Goal: Task Accomplishment & Management: Manage account settings

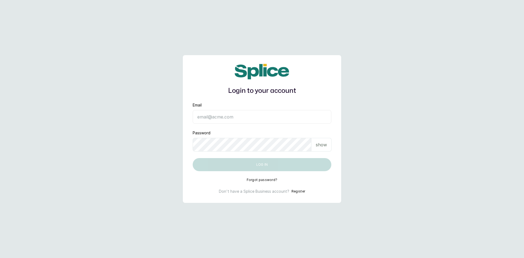
type input "sknanalyticsmedaesthetics@gmail.com"
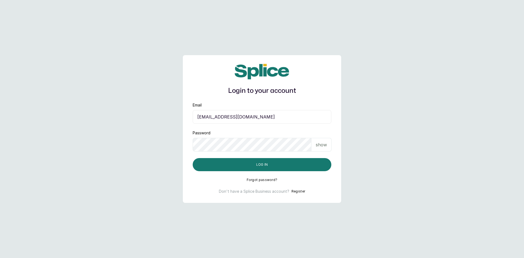
click at [322, 145] on p "show" at bounding box center [321, 144] width 11 height 7
click at [284, 166] on button "Log in" at bounding box center [262, 164] width 139 height 13
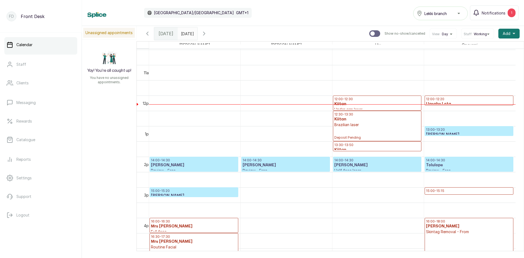
scroll to position [335, 0]
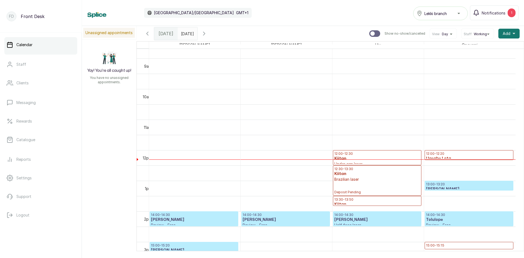
click at [441, 154] on p "12:00 - 12:20" at bounding box center [469, 153] width 86 height 4
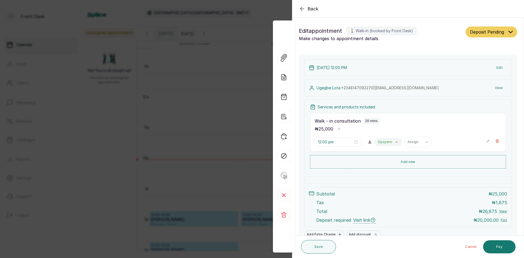
click at [219, 22] on div "Back Appointment Details Edit appointment 🚶 Walk-in (booked by Front Desk) Make…" at bounding box center [262, 129] width 524 height 258
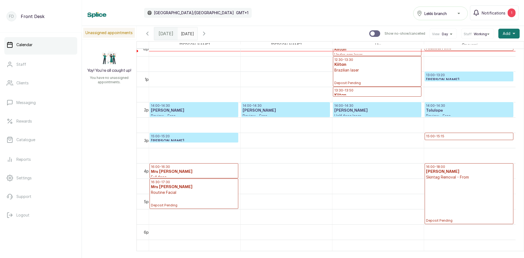
scroll to position [402, 0]
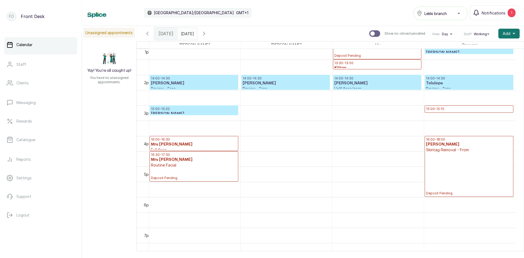
click at [448, 111] on p "15:00 - 15:15" at bounding box center [469, 109] width 86 height 4
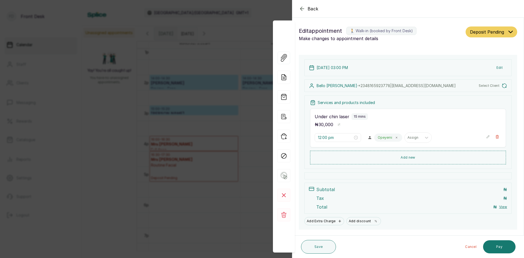
type input "3:00 pm"
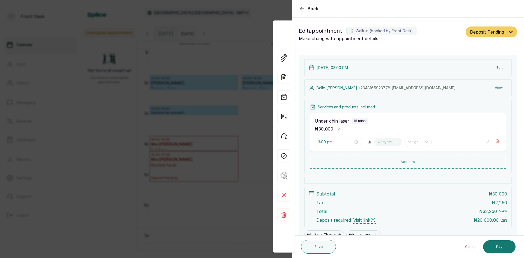
click at [204, 86] on div "Back Appointment Details Edit appointment 🚶 Walk-in (booked by Front Desk) Make…" at bounding box center [262, 129] width 524 height 258
click at [204, 86] on p "Review - Free" at bounding box center [194, 88] width 86 height 5
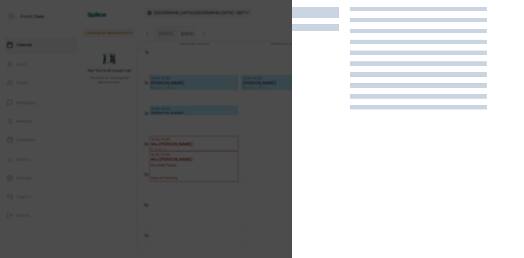
click at [102, 99] on div at bounding box center [262, 129] width 524 height 258
click at [102, 99] on div "Unassigned appointments Yay! You’re all caught up! You have no unassigned appoi…" at bounding box center [303, 138] width 442 height 225
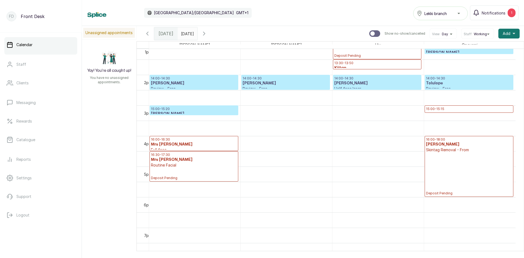
click at [440, 111] on h3 "[PERSON_NAME]" at bounding box center [469, 113] width 86 height 5
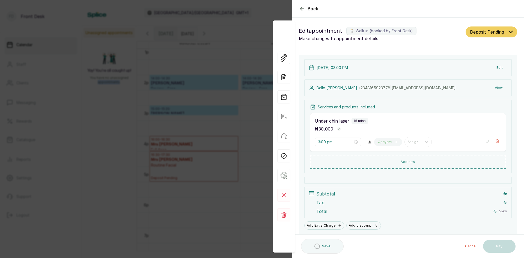
scroll to position [18, 0]
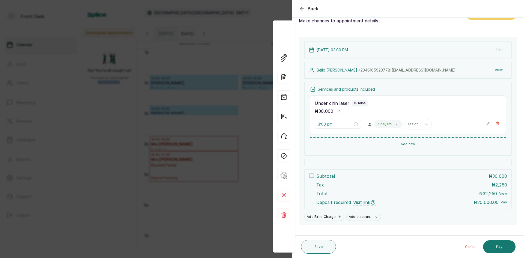
click at [106, 125] on div "Back Appointment Details Edit appointment 🚶 Walk-in (booked by Front Desk) Make…" at bounding box center [262, 129] width 524 height 258
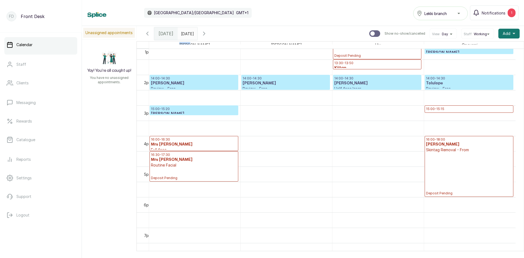
click at [106, 125] on div "Unassigned appointments Yay! You’re all caught up! You have no unassigned appoi…" at bounding box center [303, 138] width 442 height 225
click at [475, 108] on p "15:00 - 15:15" at bounding box center [469, 109] width 86 height 4
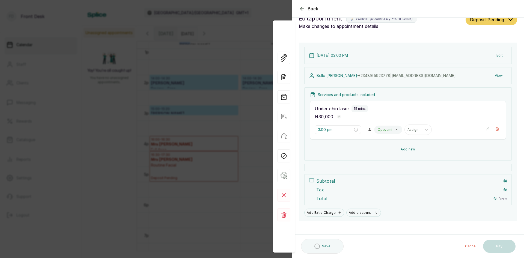
scroll to position [17, 0]
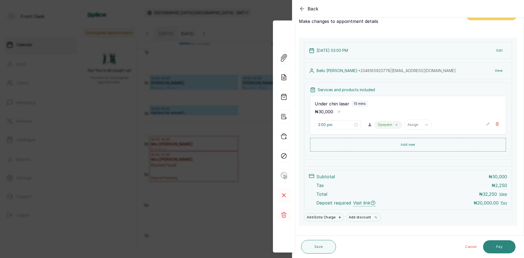
click at [498, 244] on button "Pay" at bounding box center [499, 246] width 32 height 13
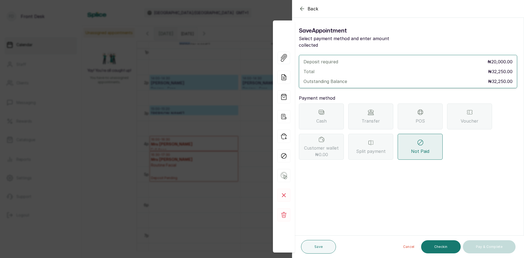
scroll to position [0, 0]
click at [367, 103] on div "Transfer" at bounding box center [370, 116] width 45 height 26
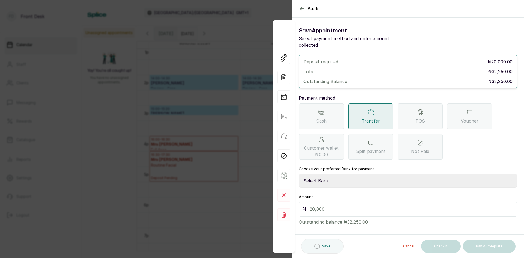
click at [331, 174] on select "Select Bank DONNA ONYENDI Fairmoney Microfinance Bank SKN ANALYTICS MED AESTH. …" at bounding box center [408, 181] width 218 height 14
select select "43272bc0-21c6-4b19-b9fb-c2093b8603c2"
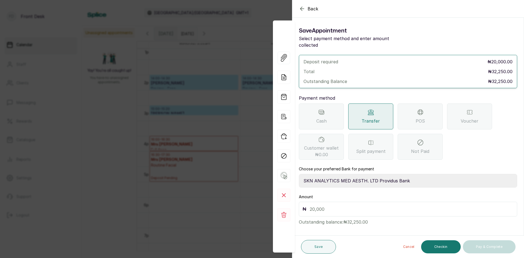
click at [299, 174] on select "Select Bank DONNA ONYENDI Fairmoney Microfinance Bank SKN ANALYTICS MED AESTH. …" at bounding box center [408, 181] width 218 height 14
click at [339, 205] on input "text" at bounding box center [412, 209] width 204 height 8
click at [340, 205] on input "text" at bounding box center [412, 209] width 204 height 8
type input "20,000"
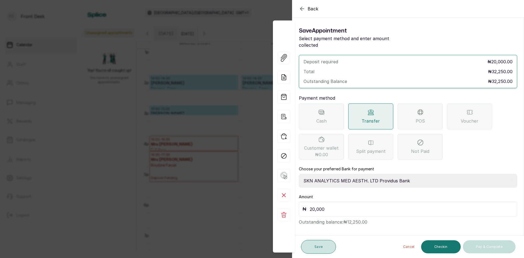
click at [316, 246] on button "Save" at bounding box center [318, 247] width 35 height 14
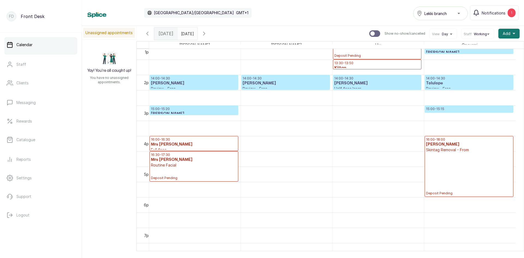
type input "dd/MM/yyyy"
click at [184, 34] on input "dd/MM/yyyy" at bounding box center [182, 32] width 9 height 9
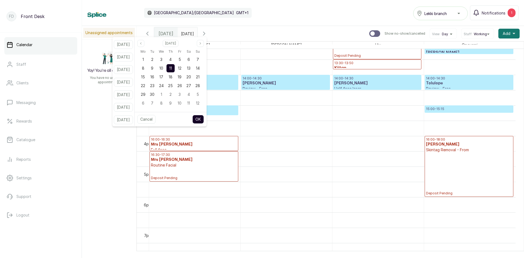
click at [184, 34] on input "dd/MM/yyyy" at bounding box center [182, 32] width 9 height 9
click at [153, 69] on span "9" at bounding box center [152, 68] width 2 height 5
click at [202, 118] on button "OK" at bounding box center [197, 119] width 11 height 9
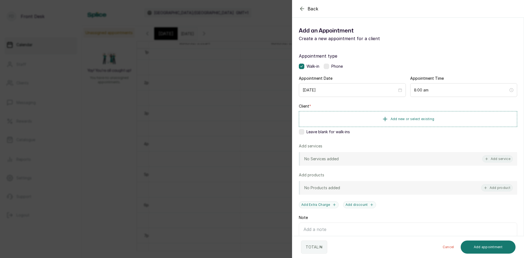
type input "09/09/2025"
click at [108, 108] on div "Back Add Appointment Add an Appointment Create a new appointment for a client A…" at bounding box center [262, 129] width 524 height 258
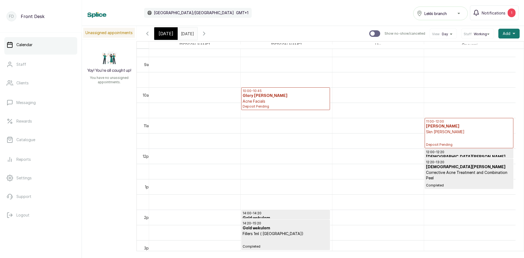
scroll to position [266, 0]
click at [273, 104] on p "Acne Facials" at bounding box center [286, 102] width 86 height 5
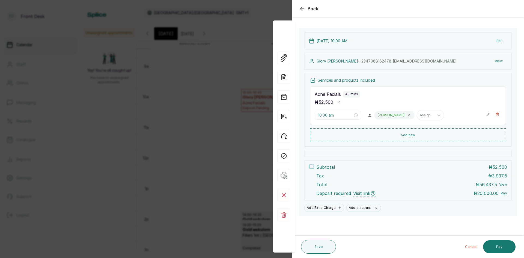
scroll to position [27, 0]
click at [501, 245] on button "Pay" at bounding box center [499, 246] width 32 height 13
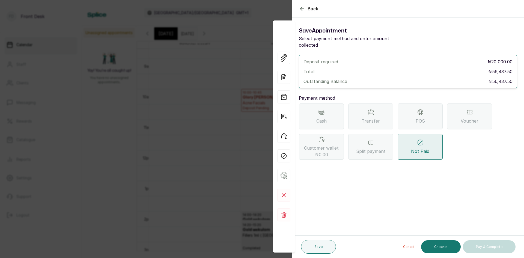
click at [378, 118] on span "Transfer" at bounding box center [371, 121] width 18 height 7
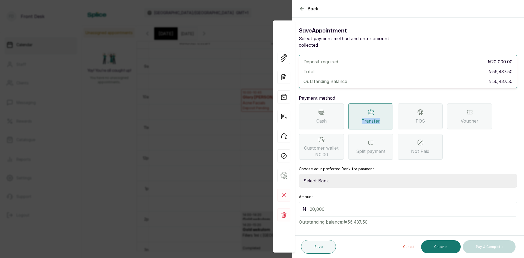
click at [348, 174] on select "Select Bank DONNA ONYENDI Fairmoney Microfinance Bank SKN ANALYTICS MED AESTH. …" at bounding box center [408, 181] width 218 height 14
select select "43272bc0-21c6-4b19-b9fb-c2093b8603c2"
click at [299, 174] on select "Select Bank DONNA ONYENDI Fairmoney Microfinance Bank SKN ANALYTICS MED AESTH. …" at bounding box center [408, 181] width 218 height 14
click at [345, 205] on input "text" at bounding box center [412, 209] width 204 height 8
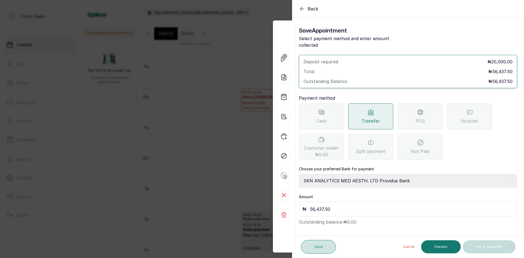
type input "56,437.50"
click at [319, 247] on button "Save" at bounding box center [318, 247] width 35 height 14
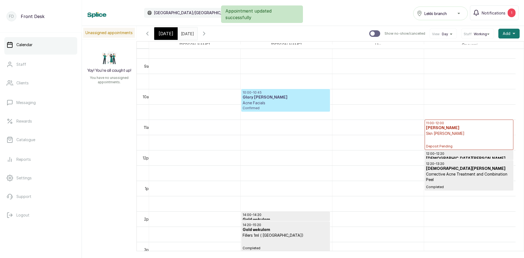
click at [273, 100] on p "Acne Facials" at bounding box center [286, 102] width 86 height 5
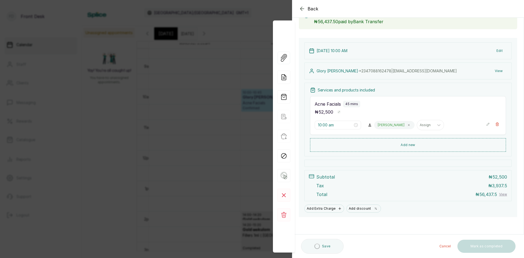
scroll to position [40, 0]
click at [475, 250] on button "Mark as completed" at bounding box center [486, 246] width 58 height 13
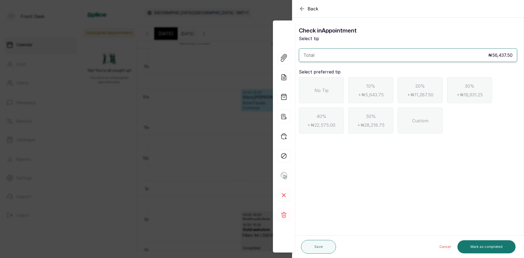
click at [332, 90] on div "No Tip" at bounding box center [321, 90] width 45 height 26
click at [501, 246] on button "Mark as completed" at bounding box center [486, 246] width 58 height 13
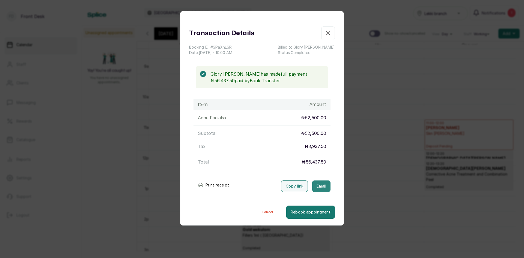
click at [314, 188] on button "Email" at bounding box center [321, 185] width 18 height 11
click at [382, 173] on div "Transaction Details Booking ID: # SPaXnLSR Date: 9 Sep, 2025 ・ 10:00 AM Billed …" at bounding box center [262, 129] width 524 height 258
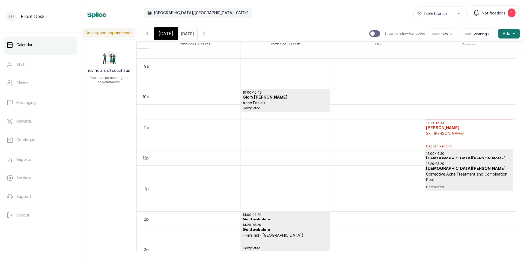
click at [185, 34] on input "09/09/2025" at bounding box center [182, 32] width 9 height 9
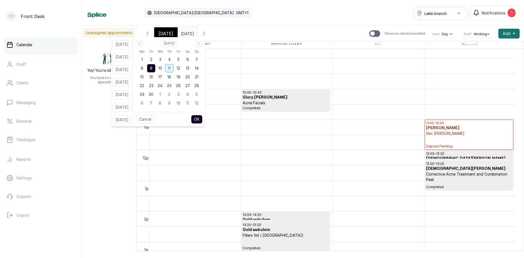
click at [171, 68] on span "11" at bounding box center [169, 68] width 3 height 5
click at [203, 120] on button "OK" at bounding box center [196, 119] width 11 height 9
type input "11/09/2025"
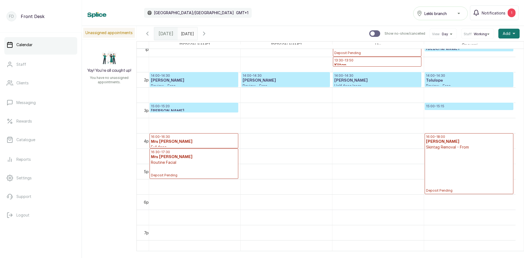
scroll to position [429, 0]
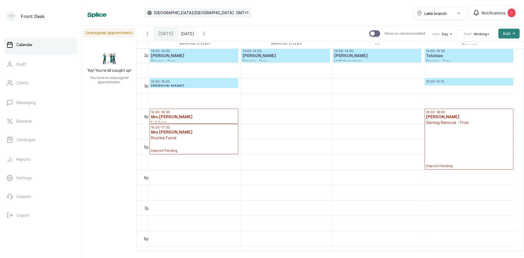
click at [503, 32] on span "Add" at bounding box center [507, 33] width 8 height 5
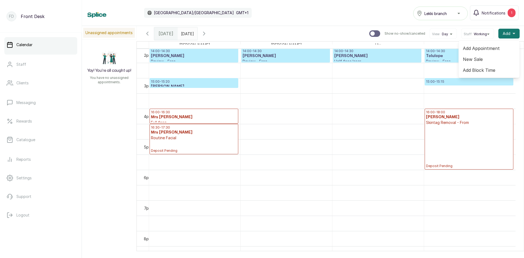
click at [484, 48] on span "Add Appointment" at bounding box center [489, 48] width 52 height 7
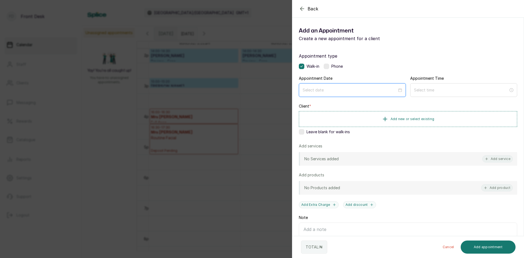
click at [380, 88] on input at bounding box center [350, 90] width 94 height 6
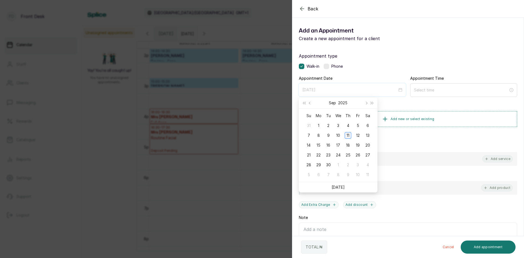
type input "[DATE]"
click at [347, 134] on div "11" at bounding box center [348, 135] width 7 height 7
click at [347, 134] on span "Leave blank for walk-ins" at bounding box center [328, 131] width 43 height 5
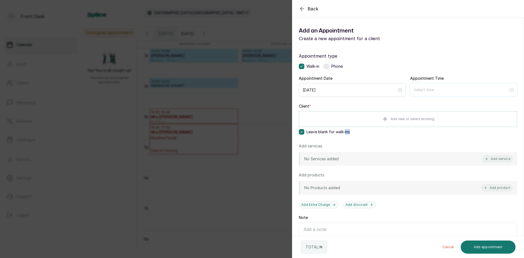
click at [447, 90] on input at bounding box center [461, 90] width 95 height 6
click at [446, 90] on input at bounding box center [461, 90] width 95 height 6
type input "12:02 am"
click at [415, 135] on div "04" at bounding box center [415, 134] width 13 height 8
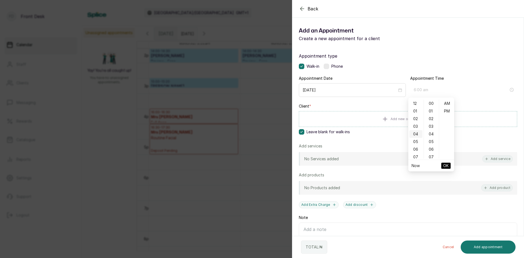
click at [415, 135] on ul "12 01 02 03 04 05 06 07 08 09 10 11" at bounding box center [415, 129] width 15 height 59
type input "4:00 pm"
click at [445, 112] on div "PM" at bounding box center [446, 111] width 13 height 8
click at [445, 112] on ul "AM PM" at bounding box center [446, 129] width 15 height 59
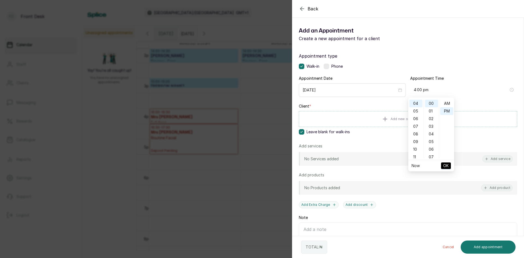
scroll to position [8, 0]
click at [447, 164] on span "OK" at bounding box center [445, 165] width 5 height 10
click at [447, 164] on div "No Services added Add service" at bounding box center [408, 159] width 218 height 14
click at [489, 160] on button "Add service" at bounding box center [497, 158] width 31 height 7
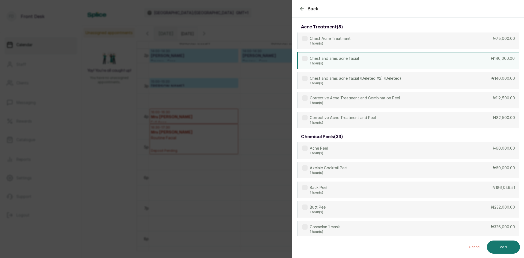
scroll to position [0, 0]
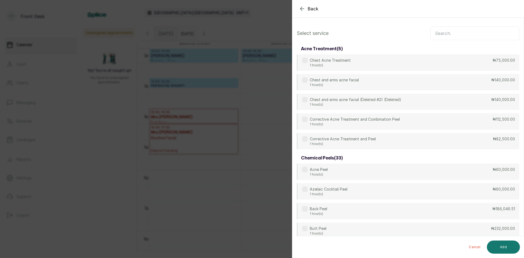
click at [442, 36] on input "text" at bounding box center [474, 33] width 89 height 14
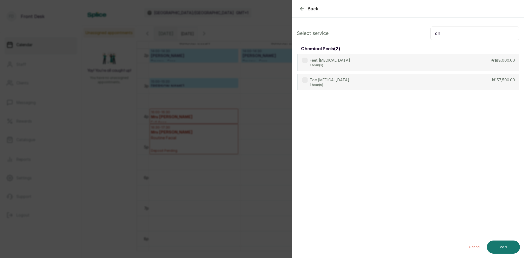
type input "c"
type input "corr"
click at [402, 63] on div "Corrective Acne Treatment and Combination Peel 1 hour(s) ₦112,500.00" at bounding box center [408, 62] width 223 height 17
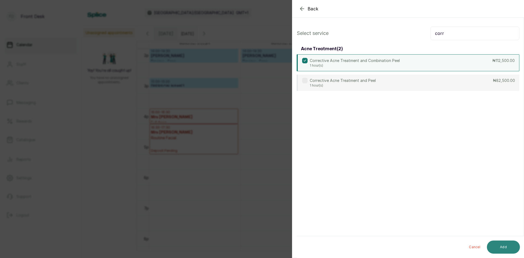
click at [499, 246] on button "Add" at bounding box center [503, 246] width 33 height 13
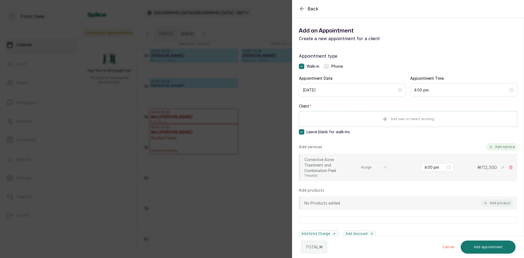
click at [497, 147] on button "Add service" at bounding box center [502, 146] width 31 height 7
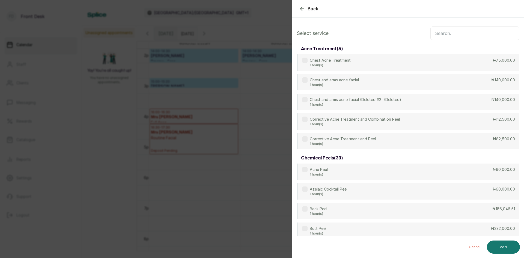
click at [444, 34] on input "text" at bounding box center [474, 33] width 89 height 14
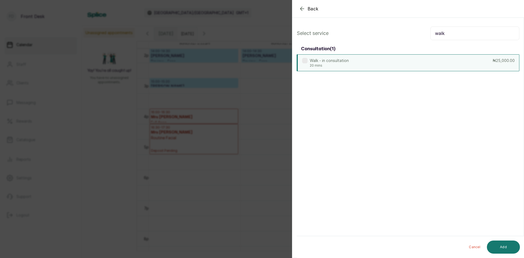
type input "walk"
click at [370, 65] on div "Walk - in consultation 20 mins ₦25,000.00" at bounding box center [408, 62] width 223 height 17
click at [303, 60] on label at bounding box center [304, 60] width 5 height 5
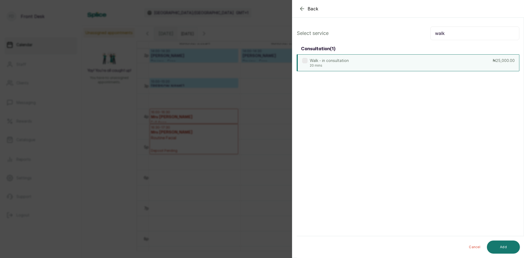
click at [347, 62] on p "Walk - in consultation" at bounding box center [329, 60] width 39 height 5
click at [307, 61] on label at bounding box center [304, 60] width 5 height 5
click at [501, 249] on button "Add" at bounding box center [503, 246] width 33 height 13
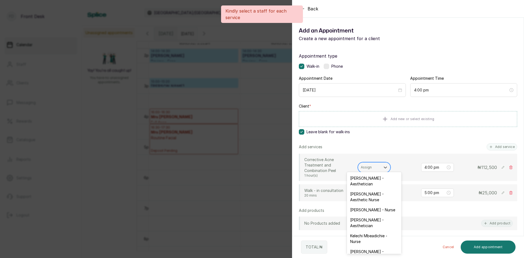
click at [377, 166] on div at bounding box center [369, 167] width 17 height 5
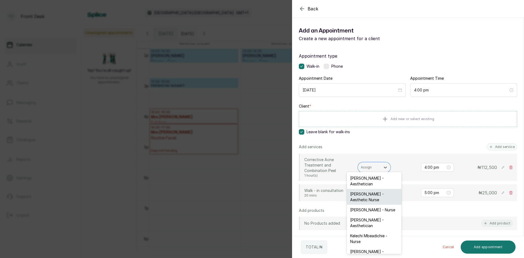
click at [375, 195] on div "Uju Agu - Aesthetic Nurse" at bounding box center [374, 197] width 55 height 16
click at [375, 195] on div "Walk - in consultation 20 mins Assign 5:00 pm ₦ 25,000" at bounding box center [408, 192] width 218 height 17
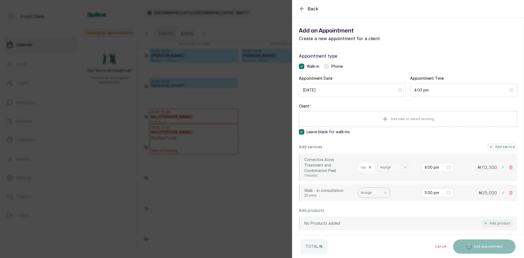
click at [379, 189] on div "Assign" at bounding box center [369, 192] width 22 height 7
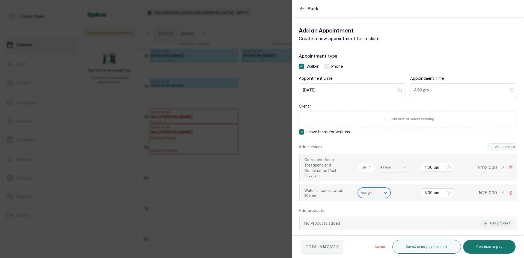
click at [376, 189] on div "Assign" at bounding box center [369, 192] width 22 height 7
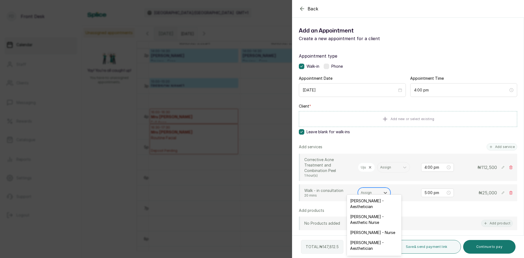
click at [376, 189] on div "Assign" at bounding box center [369, 192] width 22 height 7
click at [365, 218] on div "Uju Agu - Aesthetic Nurse" at bounding box center [374, 220] width 55 height 16
click at [365, 218] on div "No Products added Add product" at bounding box center [408, 223] width 218 height 14
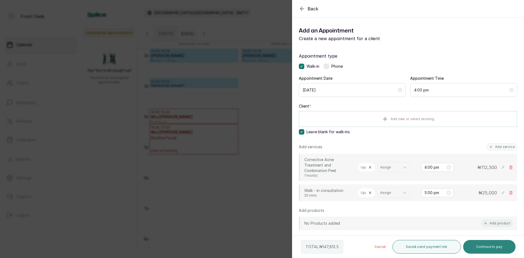
click at [483, 247] on button "Continue to pay" at bounding box center [489, 247] width 53 height 14
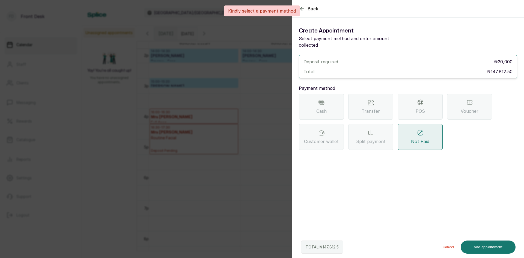
click at [372, 108] on span "Transfer" at bounding box center [371, 111] width 18 height 7
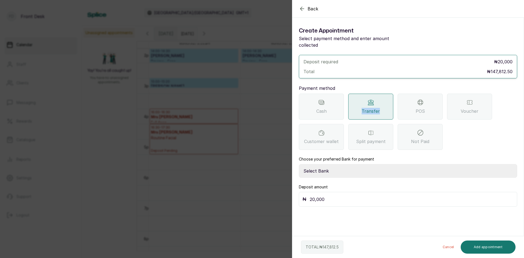
click at [341, 164] on select "Select Bank DONNA ONYENDI Fairmoney Microfinance Bank SKN ANALYTICS MED AESTH. …" at bounding box center [408, 171] width 218 height 14
click at [330, 164] on select "Select Bank DONNA ONYENDI Fairmoney Microfinance Bank SKN ANALYTICS MED AESTH. …" at bounding box center [408, 171] width 218 height 14
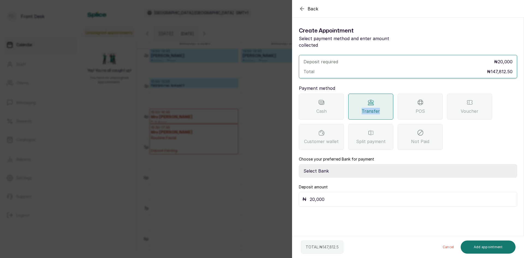
click at [330, 164] on select "Select Bank DONNA ONYENDI Fairmoney Microfinance Bank SKN ANALYTICS MED AESTH. …" at bounding box center [408, 171] width 218 height 14
select select "43272bc0-21c6-4b19-b9fb-c2093b8603c2"
click at [299, 164] on select "Select Bank DONNA ONYENDI Fairmoney Microfinance Bank SKN ANALYTICS MED AESTH. …" at bounding box center [408, 171] width 218 height 14
click at [336, 195] on input "20,000" at bounding box center [412, 199] width 204 height 8
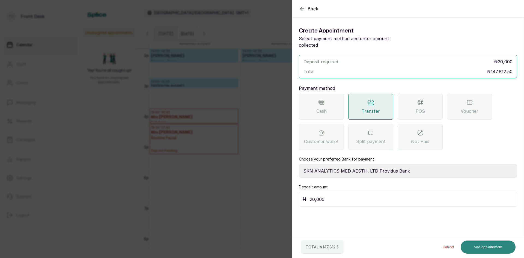
click at [477, 245] on button "Add appointment" at bounding box center [488, 246] width 55 height 13
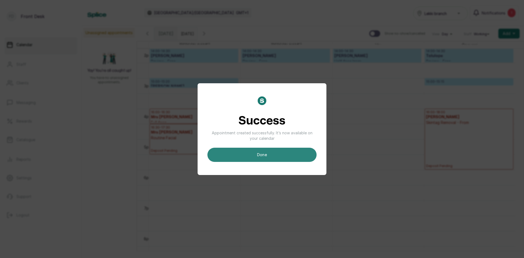
click at [268, 151] on button "done" at bounding box center [261, 155] width 109 height 14
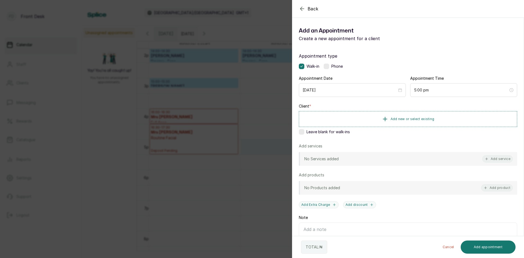
click at [91, 94] on div "Back Add Appointment Add an Appointment Create a new appointment for a client A…" at bounding box center [262, 129] width 524 height 258
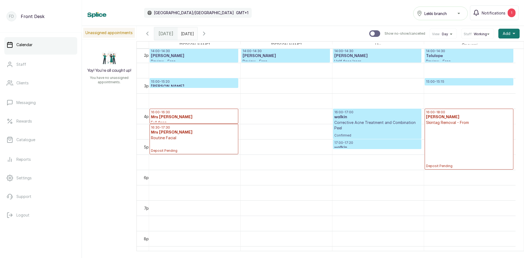
click at [366, 134] on span "Confirmed" at bounding box center [377, 135] width 86 height 4
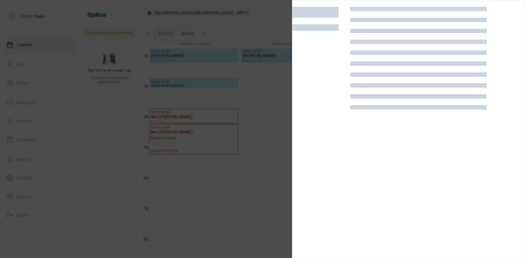
click at [366, 134] on div at bounding box center [418, 136] width 136 height 258
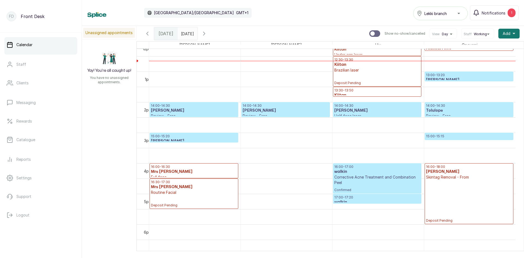
scroll to position [429, 0]
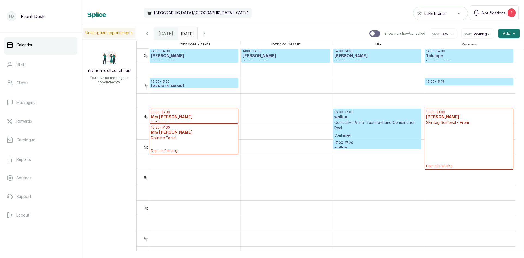
click at [360, 122] on p "Corrective Acne Treatment and Combination Peel" at bounding box center [377, 125] width 86 height 11
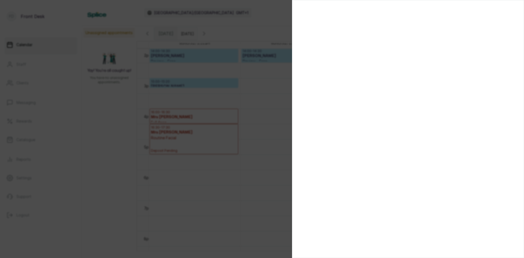
click at [87, 135] on div at bounding box center [262, 129] width 524 height 258
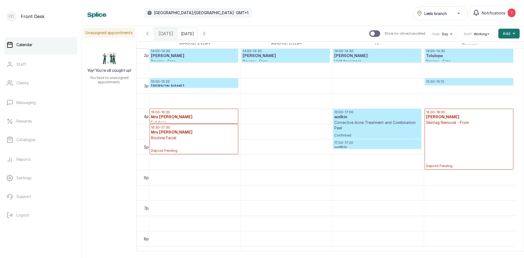
click at [87, 135] on div "Unassigned appointments Yay! You’re all caught up! You have no unassigned appoi…" at bounding box center [303, 138] width 442 height 225
click at [170, 34] on span "[DATE]" at bounding box center [166, 33] width 15 height 7
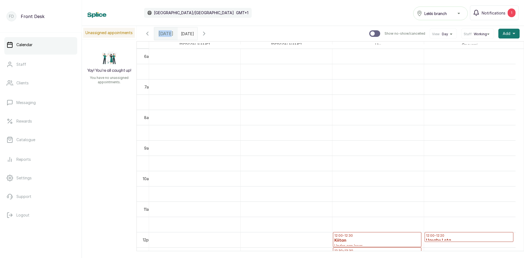
click at [170, 34] on span "[DATE]" at bounding box center [166, 33] width 15 height 7
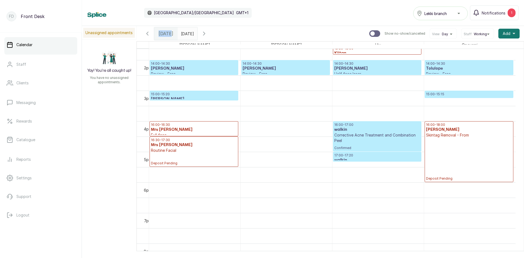
scroll to position [0, 0]
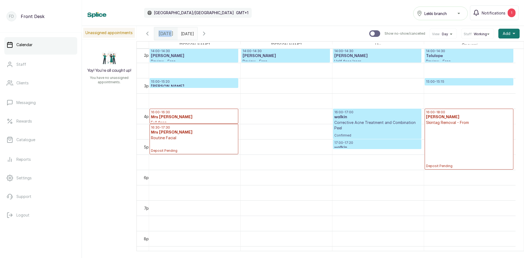
click at [373, 124] on p "Corrective Acne Treatment and Combination Peel" at bounding box center [377, 125] width 86 height 11
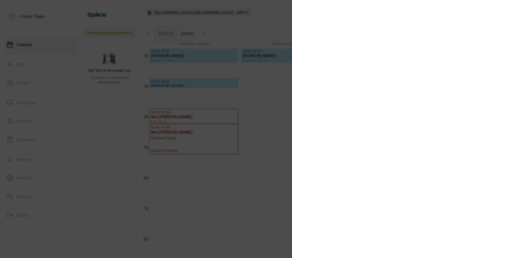
click at [99, 137] on div at bounding box center [262, 129] width 524 height 258
click at [99, 137] on div "Unassigned appointments Yay! You’re all caught up! You have no unassigned appoi…" at bounding box center [303, 138] width 442 height 225
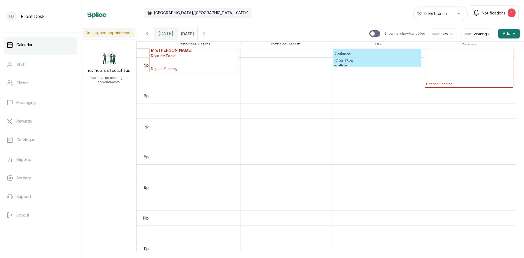
scroll to position [490, 0]
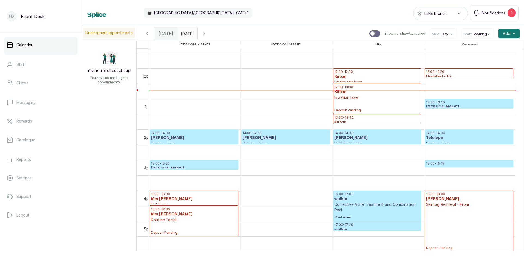
click at [114, 135] on div "Unassigned appointments Yay! You’re all caught up! You have no unassigned appoi…" at bounding box center [303, 138] width 442 height 225
click at [357, 218] on span "Confirmed" at bounding box center [377, 217] width 86 height 4
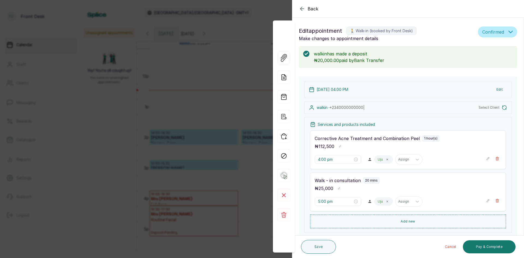
scroll to position [184, 0]
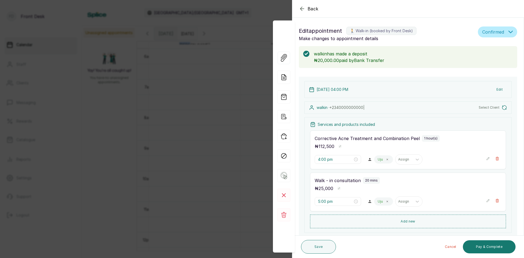
click at [495, 90] on button "Edit" at bounding box center [499, 90] width 15 height 10
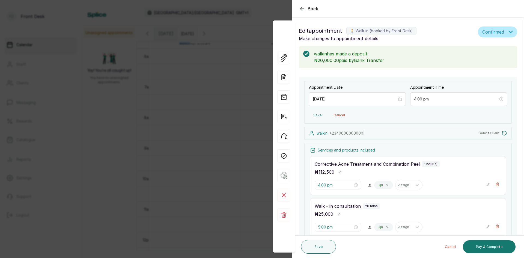
click at [483, 133] on span "Select Client" at bounding box center [489, 133] width 21 height 4
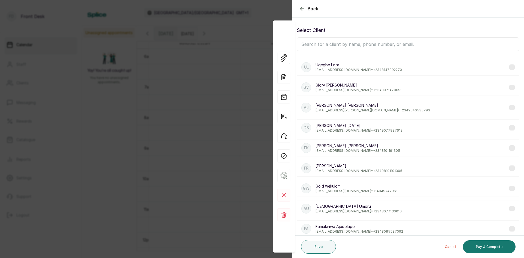
click at [428, 44] on input "text" at bounding box center [408, 44] width 223 height 14
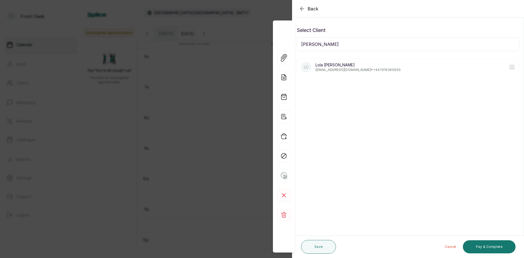
type input "lola coker"
click at [345, 68] on p "lhcoker@gmail.com • +44 7916360650" at bounding box center [358, 70] width 85 height 4
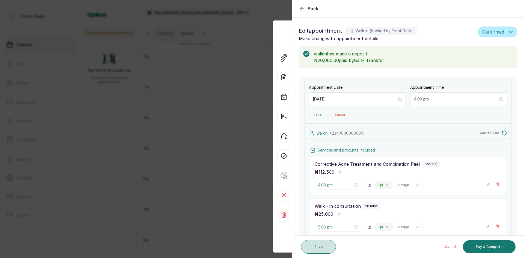
click at [325, 250] on button "Save" at bounding box center [318, 247] width 35 height 14
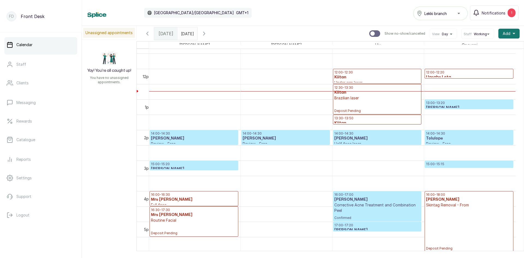
scroll to position [347, 0]
click at [505, 33] on span "Add" at bounding box center [507, 33] width 8 height 5
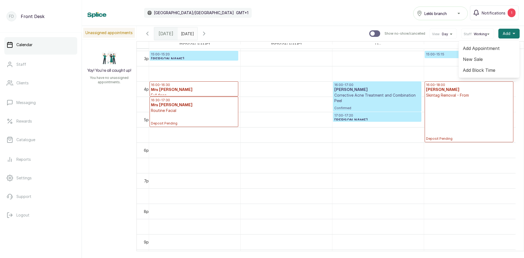
scroll to position [439, 0]
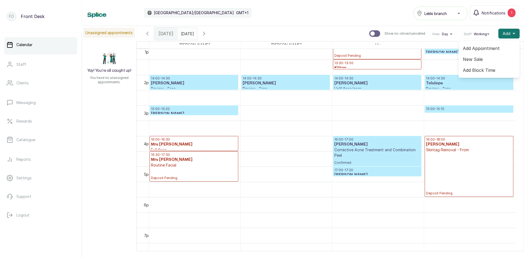
click at [463, 48] on span "Add Appointment" at bounding box center [489, 48] width 52 height 7
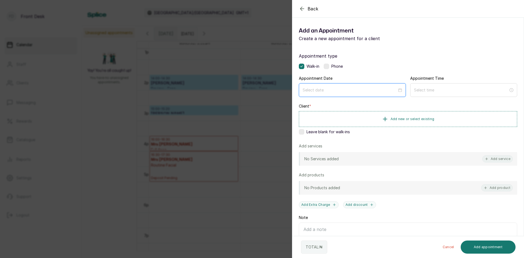
click at [374, 90] on input at bounding box center [350, 90] width 94 height 6
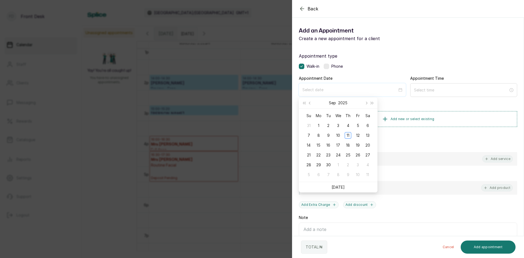
click at [374, 90] on input at bounding box center [349, 90] width 95 height 6
type input "[DATE]"
click at [349, 134] on div "11" at bounding box center [348, 135] width 7 height 7
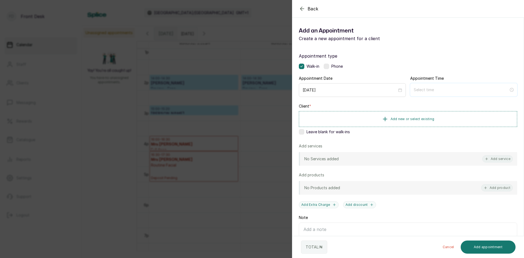
click at [454, 93] on input at bounding box center [461, 90] width 95 height 6
type input "12:00 pm"
type input "12:01 am"
type input "3:00 am"
click at [415, 140] on div "05" at bounding box center [415, 142] width 13 height 8
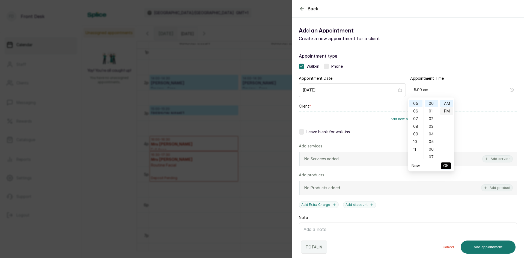
type input "5:00 pm"
click at [448, 110] on div "PM" at bounding box center [446, 111] width 13 height 8
click at [448, 110] on ul "AM PM" at bounding box center [446, 129] width 15 height 59
click at [442, 166] on button "OK" at bounding box center [446, 165] width 10 height 7
click at [416, 118] on span "Add new or select existing" at bounding box center [413, 119] width 44 height 4
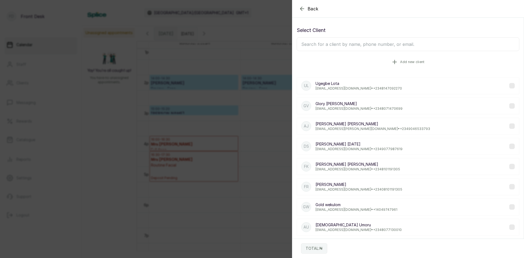
click at [420, 61] on span "Add new client" at bounding box center [412, 62] width 24 height 4
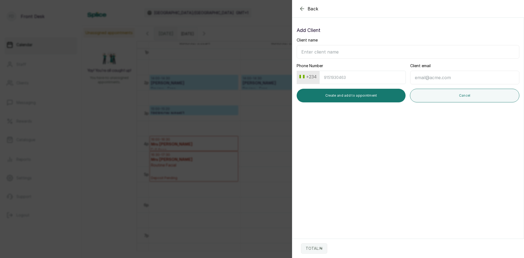
click at [382, 53] on input "Client name" at bounding box center [408, 52] width 223 height 14
type input "[PERSON_NAME]"
click at [349, 79] on input "Phone Number" at bounding box center [362, 77] width 87 height 13
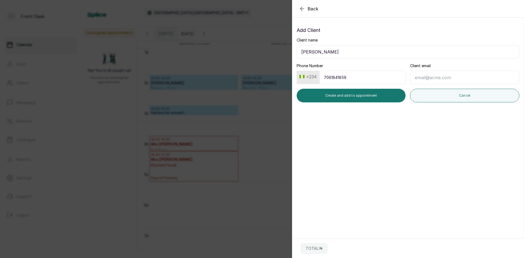
type input "7061841859"
click at [436, 78] on input "Client email" at bounding box center [464, 78] width 109 height 14
type input "Toyosisoba@gmail.com"
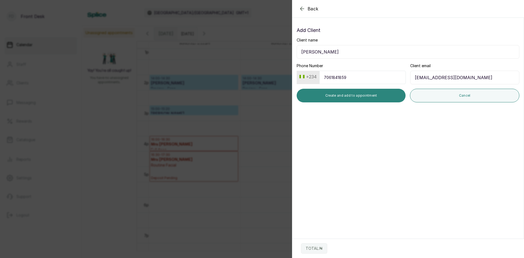
click at [365, 96] on button "Create and add to appointment" at bounding box center [351, 96] width 109 height 14
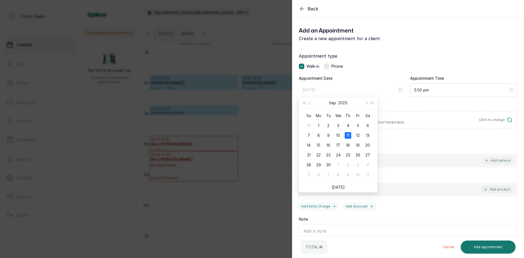
type input "[DATE]"
click at [349, 135] on div "11" at bounding box center [348, 135] width 7 height 7
click at [349, 135] on span "Leave blank for walk-ins" at bounding box center [328, 133] width 43 height 5
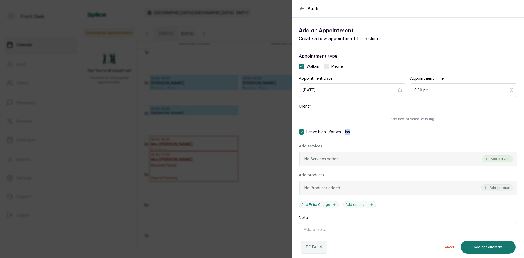
click at [490, 159] on button "Add service" at bounding box center [497, 158] width 31 height 7
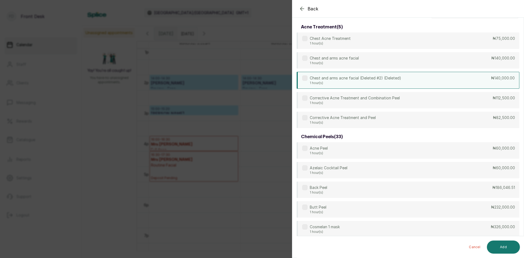
scroll to position [0, 0]
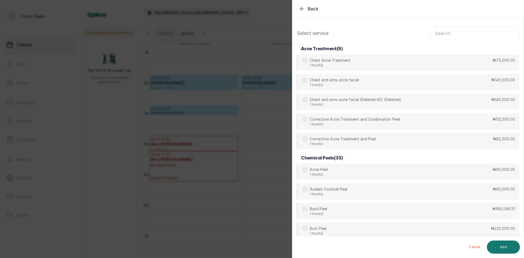
click at [441, 32] on input "text" at bounding box center [474, 33] width 89 height 14
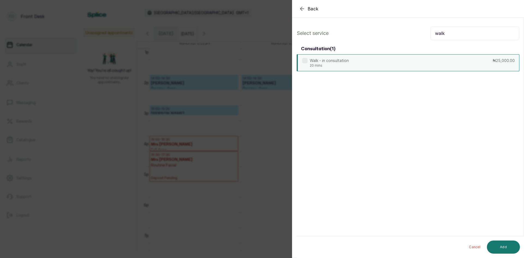
type input "walk"
click at [386, 58] on div "Walk - in consultation 20 mins ₦25,000.00" at bounding box center [408, 62] width 223 height 17
click at [464, 31] on input "walk" at bounding box center [474, 33] width 89 height 14
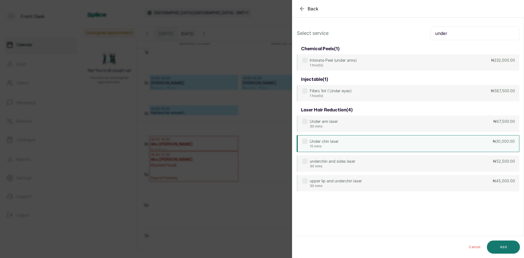
type input "under"
click at [352, 140] on div "Under chin laser 15 mins ₦30,000.00" at bounding box center [408, 143] width 223 height 17
click at [490, 247] on button "Add" at bounding box center [503, 246] width 33 height 13
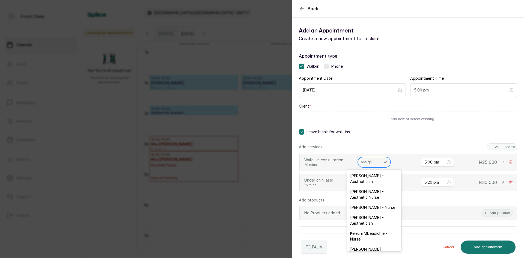
click at [371, 164] on div at bounding box center [369, 162] width 17 height 5
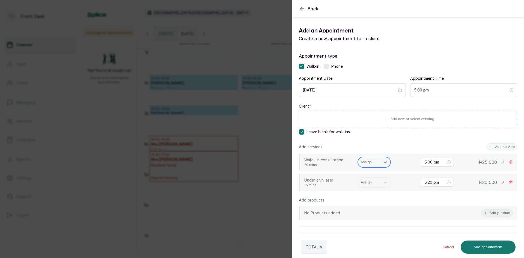
click at [371, 164] on div at bounding box center [369, 162] width 17 height 5
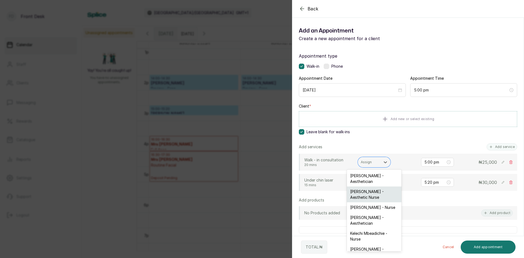
click at [362, 194] on div "Uju Agu - Aesthetic Nurse" at bounding box center [374, 194] width 55 height 16
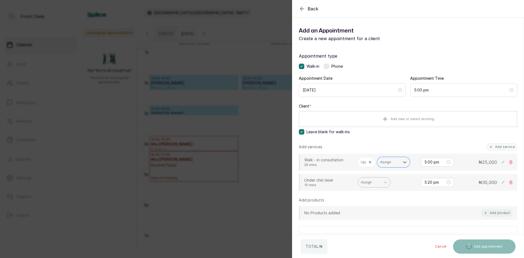
click at [367, 180] on div at bounding box center [369, 182] width 17 height 5
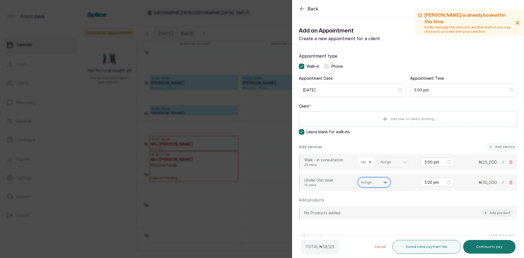
click at [369, 185] on div "Assign" at bounding box center [369, 182] width 22 height 7
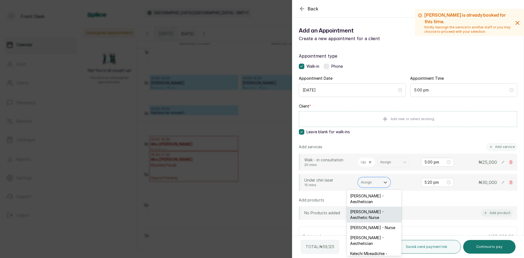
click at [355, 214] on div "Uju Agu - Aesthetic Nurse" at bounding box center [374, 215] width 55 height 16
click at [355, 214] on div "No Products added Add product" at bounding box center [408, 213] width 218 height 14
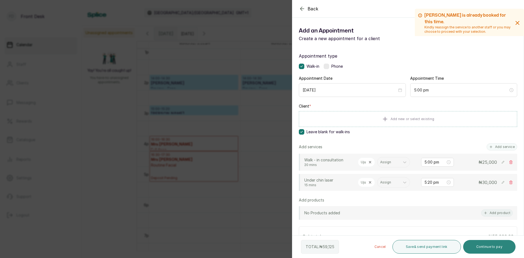
click at [476, 246] on button "Continue to pay" at bounding box center [489, 247] width 53 height 14
click at [476, 247] on button "Continue to pay" at bounding box center [489, 247] width 53 height 14
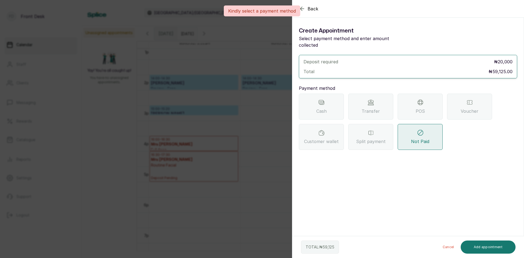
click at [382, 96] on div "Transfer" at bounding box center [370, 107] width 45 height 26
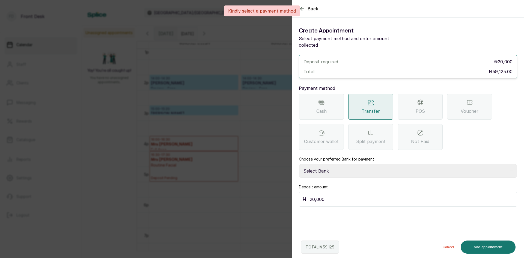
click at [349, 166] on select "Select Bank DONNA ONYENDI Fairmoney Microfinance Bank SKN ANALYTICS MED AESTH. …" at bounding box center [408, 171] width 218 height 14
select select "43272bc0-21c6-4b19-b9fb-c2093b8603c2"
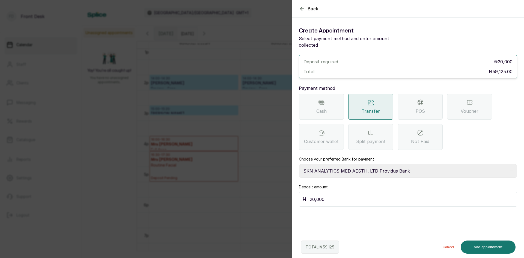
click at [299, 164] on select "Select Bank DONNA ONYENDI Fairmoney Microfinance Bank SKN ANALYTICS MED AESTH. …" at bounding box center [408, 171] width 218 height 14
click at [353, 195] on input "20,000" at bounding box center [412, 199] width 204 height 8
click at [479, 249] on button "Add appointment" at bounding box center [488, 246] width 55 height 13
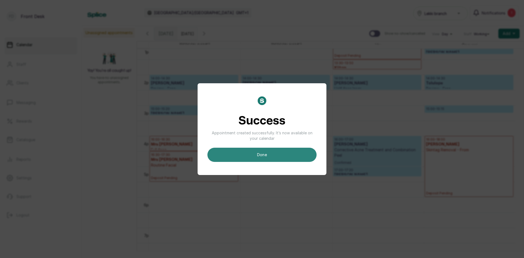
click at [270, 156] on button "done" at bounding box center [261, 155] width 109 height 14
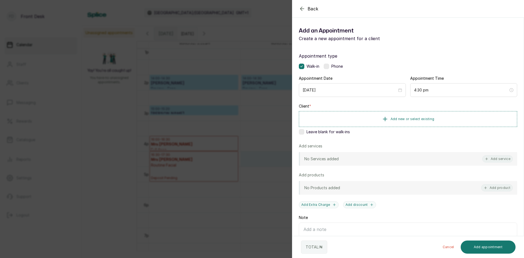
click at [81, 130] on div "Back Add Appointment Add an Appointment Create a new appointment for a client A…" at bounding box center [262, 129] width 524 height 258
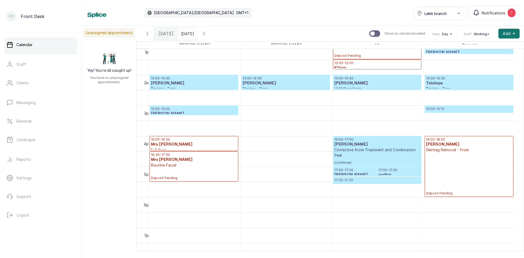
click at [342, 180] on p "17:20 - 17:35" at bounding box center [377, 180] width 86 height 4
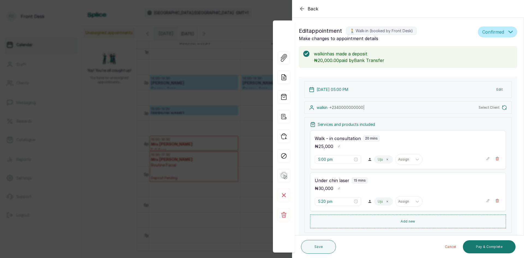
scroll to position [184, 0]
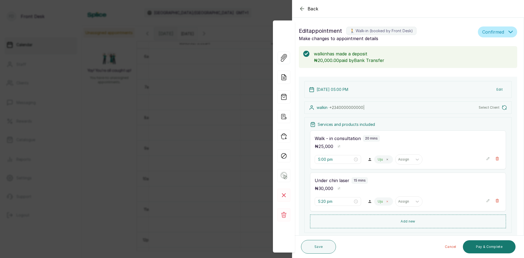
click at [386, 202] on icon at bounding box center [387, 201] width 3 height 3
click at [398, 202] on div at bounding box center [403, 201] width 11 height 5
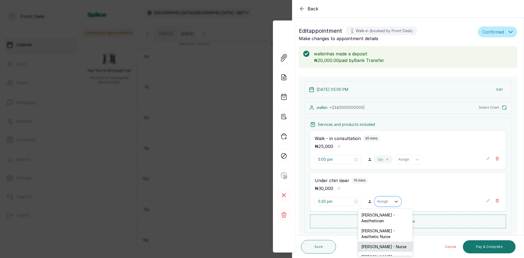
click at [372, 246] on div "Ifeoma Eze - Nurse" at bounding box center [385, 247] width 55 height 10
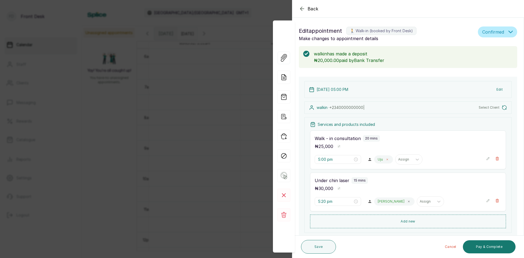
click at [386, 157] on span at bounding box center [387, 159] width 4 height 4
click at [381, 161] on div at bounding box center [382, 159] width 11 height 5
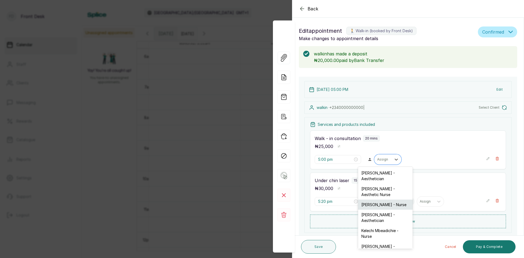
click at [372, 206] on div "Ifeoma Eze - Nurse" at bounding box center [385, 205] width 55 height 10
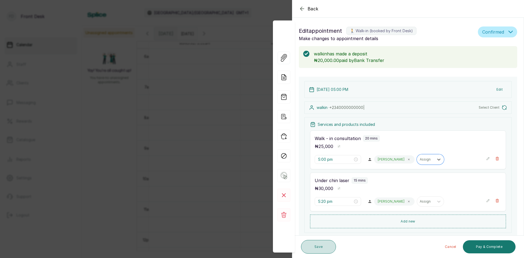
click at [316, 247] on button "Save" at bounding box center [318, 247] width 35 height 14
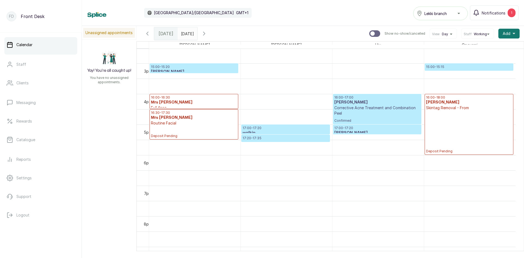
scroll to position [352, 0]
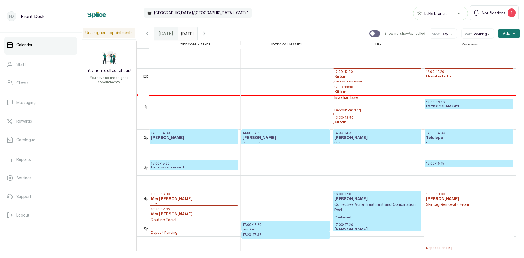
click at [442, 72] on p "12:00 - 12:20" at bounding box center [469, 72] width 86 height 4
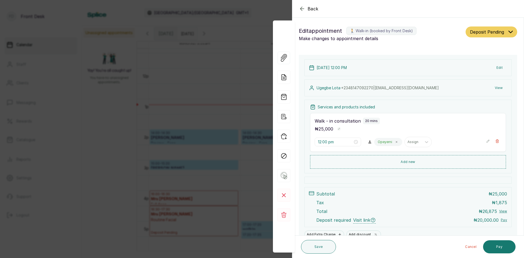
click at [87, 118] on div "Back Appointment Details Edit appointment 🚶 Walk-in (booked by Front Desk) Make…" at bounding box center [262, 129] width 524 height 258
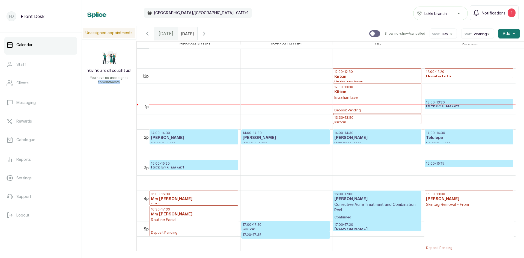
click at [87, 118] on div "Unassigned appointments Yay! You’re all caught up! You have no unassigned appoi…" at bounding box center [303, 138] width 442 height 225
click at [272, 227] on p "17:00 - 17:20" at bounding box center [286, 224] width 86 height 4
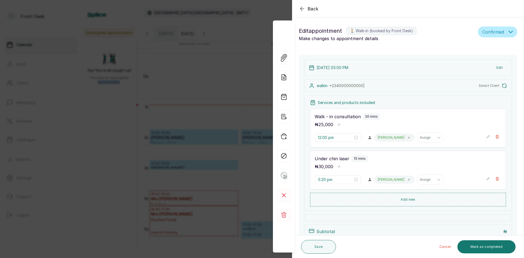
type input "5:00 pm"
click at [497, 69] on button "Edit" at bounding box center [499, 68] width 15 height 10
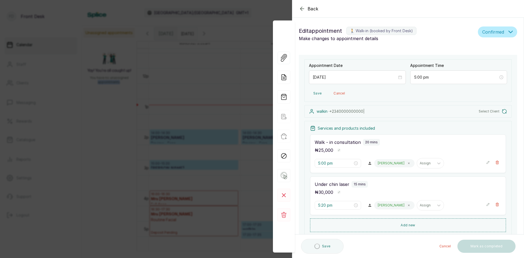
click at [486, 112] on span "Select Client" at bounding box center [489, 111] width 21 height 4
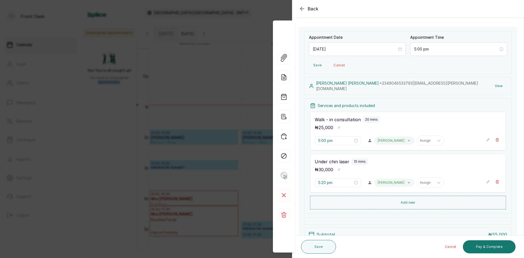
scroll to position [0, 0]
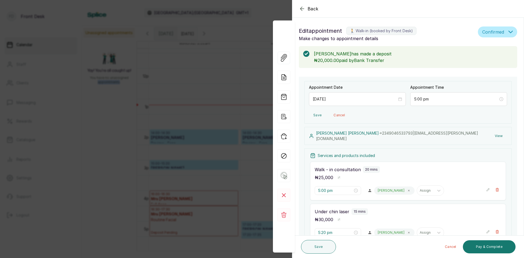
click at [311, 9] on span "Back" at bounding box center [313, 8] width 11 height 7
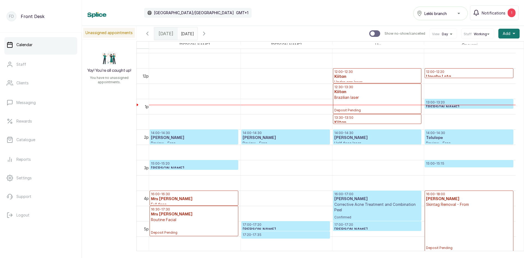
click at [283, 228] on h3 "[PERSON_NAME]" at bounding box center [286, 229] width 86 height 5
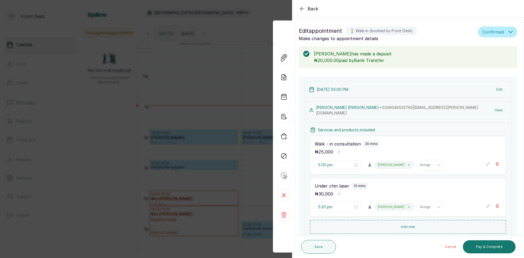
click at [231, 116] on div "Back Appointment Details Edit appointment 🚶 Walk-in (booked by Front Desk) Make…" at bounding box center [262, 129] width 524 height 258
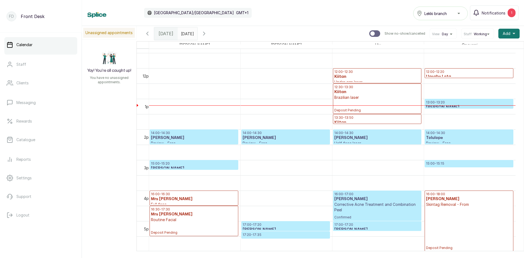
click at [283, 231] on link "17:20 - 17:35 Anne John Under chin laser Confirmed" at bounding box center [285, 234] width 88 height 7
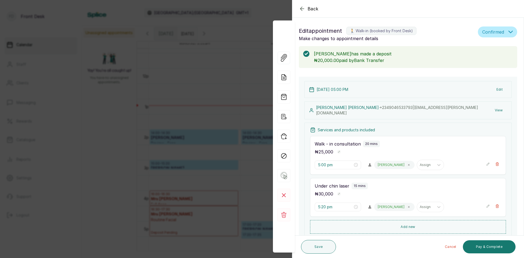
click at [97, 113] on div "Back Appointment Details Edit appointment 🚶 Walk-in (booked by Front Desk) Make…" at bounding box center [262, 129] width 524 height 258
click at [97, 113] on div "Unassigned appointments Yay! You’re all caught up! You have no unassigned appoi…" at bounding box center [303, 138] width 442 height 225
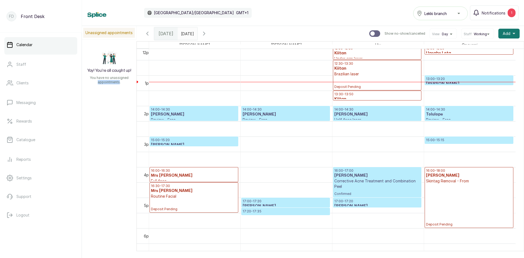
scroll to position [429, 0]
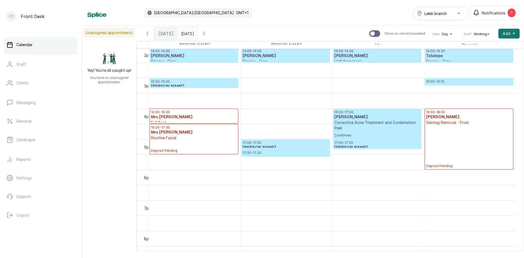
click at [269, 149] on div at bounding box center [286, 149] width 88 height 2
click at [127, 146] on div "Unassigned appointments Yay! You’re all caught up! You have no unassigned appoi…" at bounding box center [303, 138] width 442 height 225
click at [271, 150] on div "17:20 - 17:35 Anne John Under chin laser Confirmed" at bounding box center [286, 153] width 88 height 7
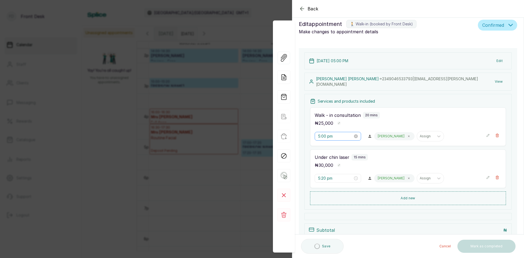
scroll to position [0, 0]
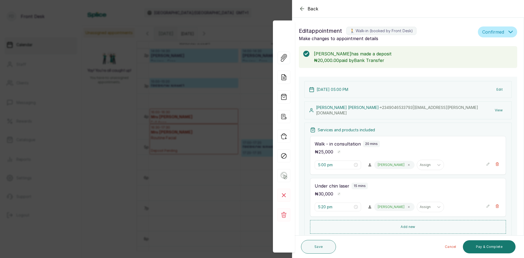
click at [108, 135] on div "Back Appointment Details Edit appointment 🚶 Walk-in (booked by Front Desk) Make…" at bounding box center [262, 129] width 524 height 258
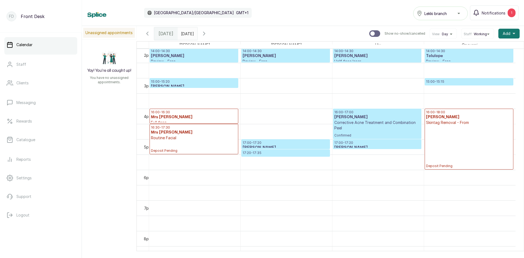
click at [267, 148] on div at bounding box center [286, 149] width 88 height 2
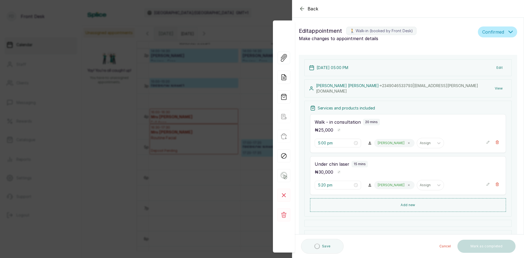
click at [116, 158] on div "Back Appointment Details Edit appointment 🚶 Walk-in (booked by Front Desk) Make…" at bounding box center [262, 129] width 524 height 258
click at [116, 158] on div "Unassigned appointments Yay! You’re all caught up! You have no unassigned appoi…" at bounding box center [303, 138] width 442 height 225
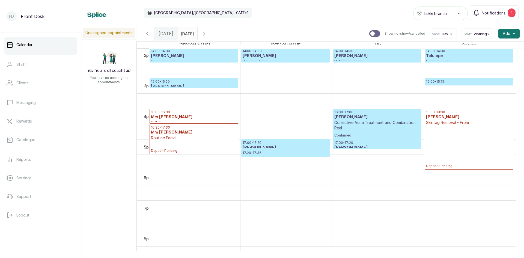
click at [262, 147] on h3 "[PERSON_NAME]" at bounding box center [286, 147] width 86 height 5
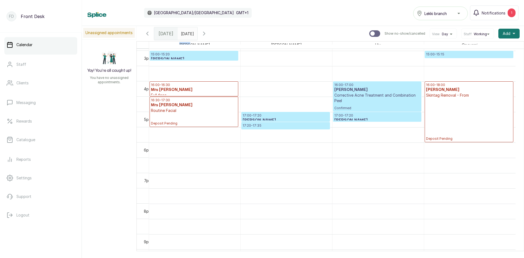
scroll to position [457, 0]
click at [267, 117] on p "17:00 - 17:20" at bounding box center [286, 115] width 86 height 4
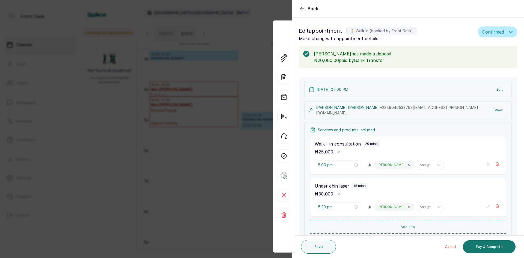
click at [71, 108] on div "Back Appointment Details Edit appointment 🚶 Walk-in (booked by Front Desk) Make…" at bounding box center [262, 129] width 524 height 258
click at [71, 108] on link "Messaging" at bounding box center [40, 102] width 73 height 15
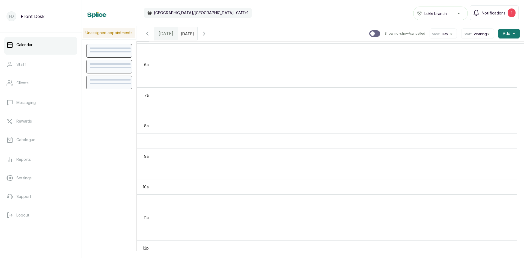
scroll to position [167, 0]
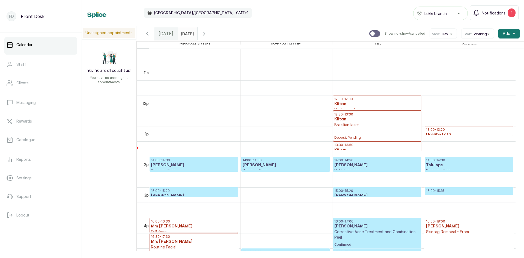
click at [478, 131] on p "13:00 - 13:20" at bounding box center [469, 129] width 86 height 4
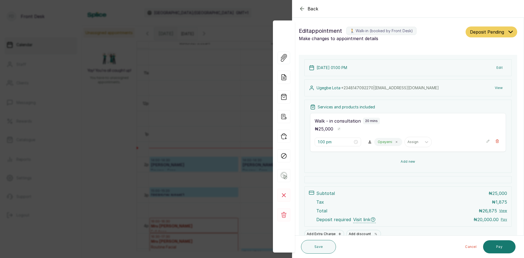
click at [405, 160] on button "Add new" at bounding box center [408, 161] width 196 height 13
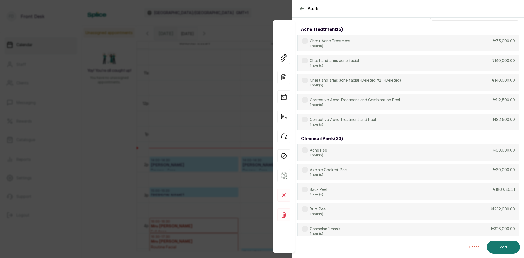
scroll to position [42, 0]
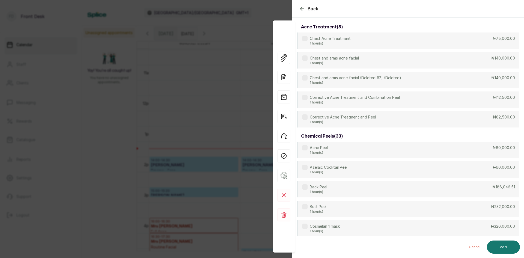
click at [81, 160] on div "Back Appointment Details Services Products Select service acne treatment ( 5 ) …" at bounding box center [262, 129] width 524 height 258
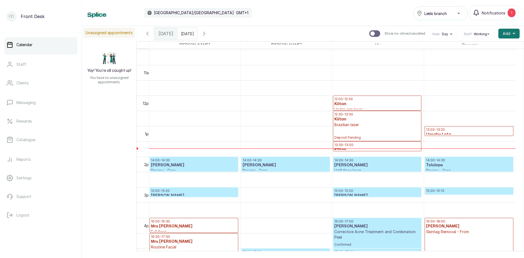
click at [467, 130] on p "13:00 - 13:20" at bounding box center [469, 129] width 86 height 4
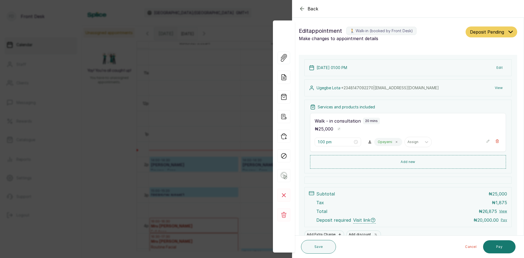
click at [51, 107] on div "Back Appointment Details Edit appointment 🚶 Walk-in (booked by Front Desk) Make…" at bounding box center [262, 129] width 524 height 258
click at [51, 107] on link "Messaging" at bounding box center [40, 102] width 73 height 15
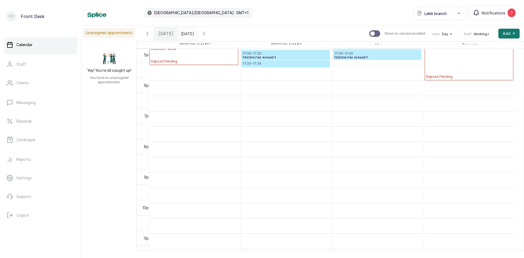
scroll to position [184, 0]
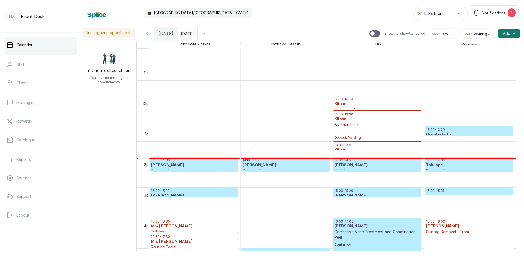
click at [350, 166] on h3 "[PERSON_NAME]" at bounding box center [377, 164] width 86 height 5
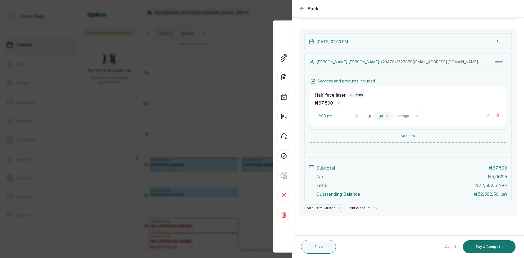
click at [361, 207] on button "Add discount" at bounding box center [363, 208] width 34 height 8
click at [361, 180] on div "Tax ₦ 5,062.5" at bounding box center [411, 176] width 191 height 7
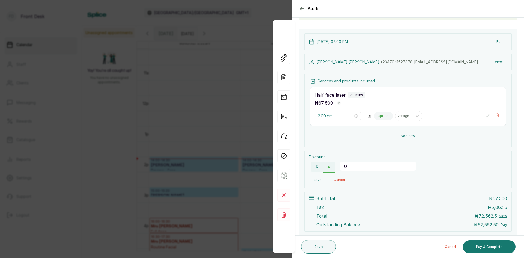
click at [355, 166] on input "0" at bounding box center [378, 166] width 76 height 9
type input "5"
click at [317, 165] on button "%" at bounding box center [317, 167] width 12 height 10
click at [319, 179] on button "Save" at bounding box center [317, 180] width 17 height 10
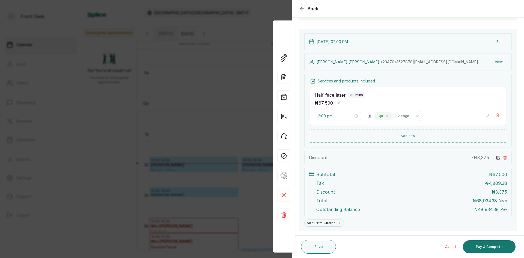
click at [314, 9] on span "Back" at bounding box center [313, 8] width 11 height 7
click at [314, 9] on div "Calendar Africa/Lagos GMT+1 Lekki branch Notifications 1" at bounding box center [302, 12] width 431 height 15
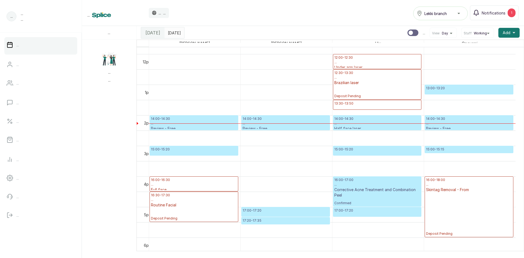
scroll to position [347, 0]
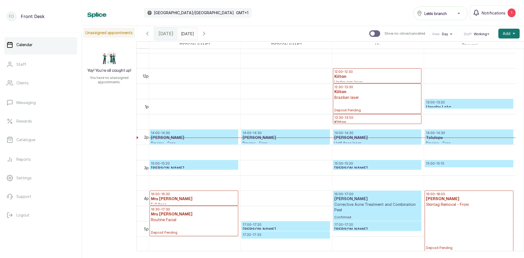
click at [346, 137] on h3 "[PERSON_NAME]" at bounding box center [377, 137] width 86 height 5
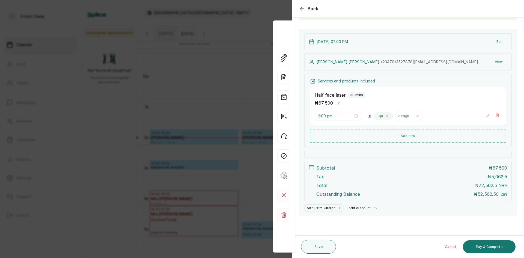
scroll to position [48, 0]
click at [362, 208] on button "Add discount" at bounding box center [363, 208] width 34 height 8
click at [362, 180] on div "Tax ₦ 5,062.5" at bounding box center [411, 176] width 191 height 7
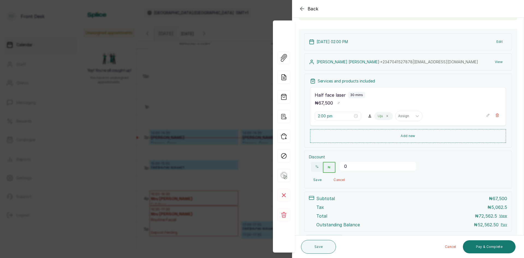
click at [362, 168] on input "0" at bounding box center [378, 166] width 76 height 9
type input "5"
click at [317, 165] on button "%" at bounding box center [317, 167] width 12 height 10
click at [315, 179] on button "Save" at bounding box center [317, 180] width 17 height 10
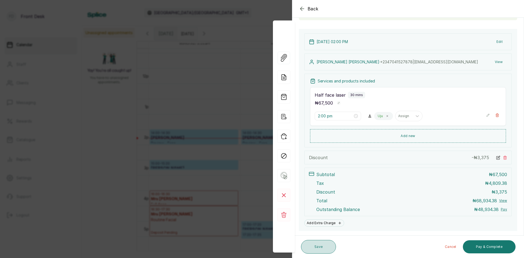
click at [312, 247] on button "Save" at bounding box center [318, 247] width 35 height 14
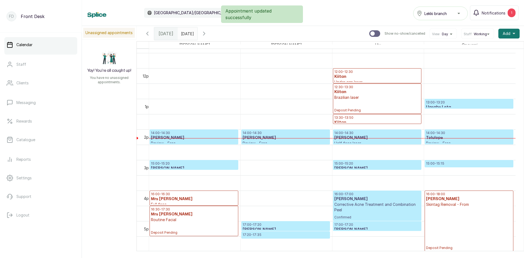
click at [362, 138] on h3 "[PERSON_NAME]" at bounding box center [377, 137] width 86 height 5
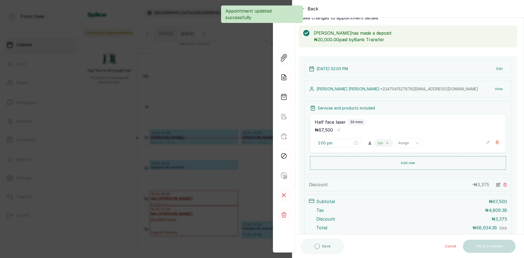
scroll to position [63, 0]
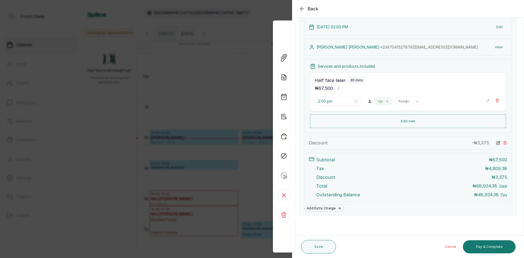
click at [116, 125] on div "Back Appointment Details Edit appointment 🚶 Walk-in (booked by Front Desk) Make…" at bounding box center [262, 129] width 524 height 258
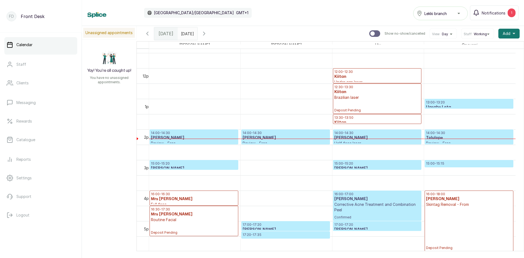
click at [437, 136] on h3 "Tolulope" at bounding box center [469, 137] width 86 height 5
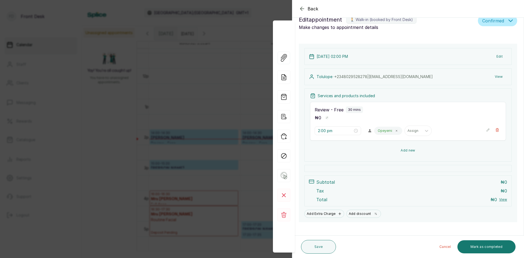
scroll to position [17, 0]
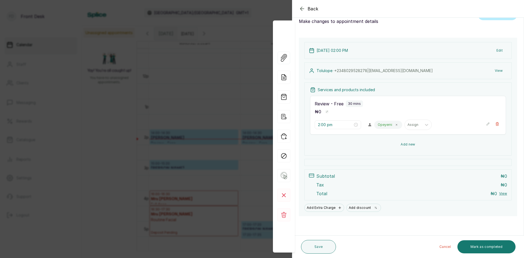
click at [406, 145] on button "Add new" at bounding box center [408, 144] width 196 height 13
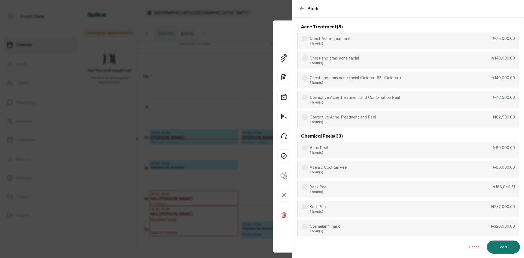
scroll to position [0, 0]
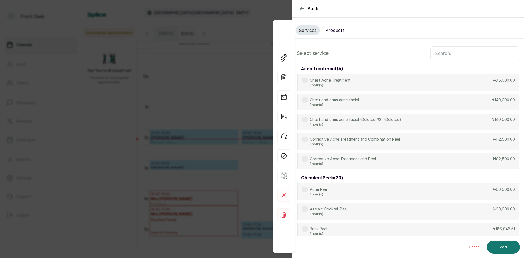
click at [335, 31] on button "Products" at bounding box center [335, 30] width 26 height 10
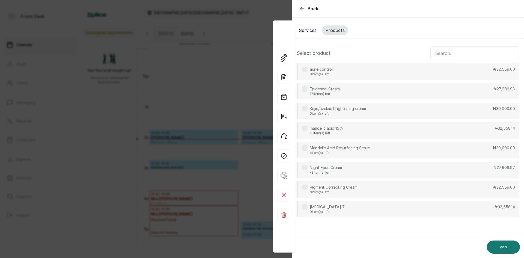
click at [461, 55] on input "text" at bounding box center [474, 53] width 89 height 14
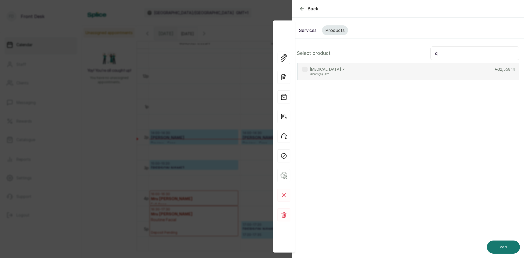
type input "q"
click at [372, 75] on div "[MEDICAL_DATA] 7 9 item(s) left ₦32,558.14" at bounding box center [408, 71] width 223 height 16
click at [506, 243] on button "Add" at bounding box center [503, 246] width 33 height 13
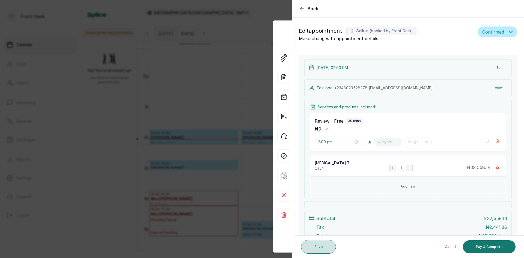
click at [314, 246] on button "Save" at bounding box center [318, 247] width 35 height 14
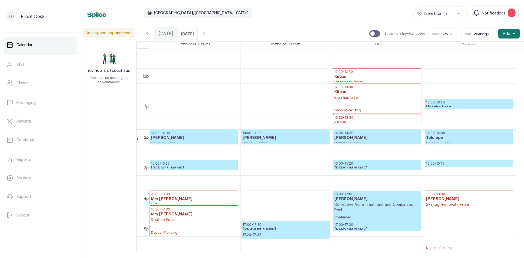
click at [467, 138] on h3 "Tolulope" at bounding box center [469, 137] width 86 height 5
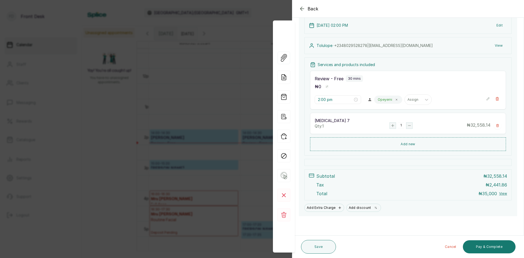
scroll to position [42, 0]
click at [312, 9] on span "Back" at bounding box center [313, 8] width 11 height 7
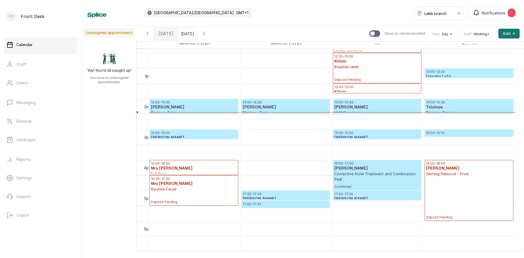
scroll to position [0, 0]
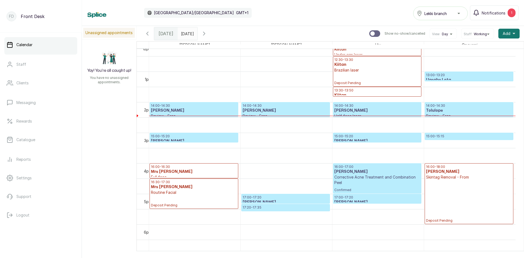
click at [203, 138] on p "15:00 - 15:20" at bounding box center [194, 136] width 86 height 4
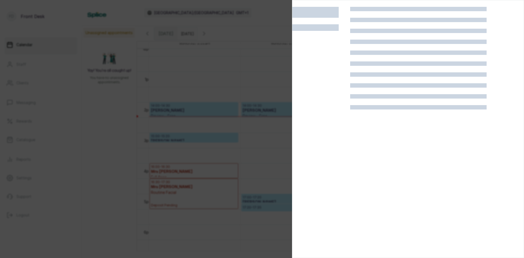
click at [107, 111] on div at bounding box center [262, 129] width 524 height 258
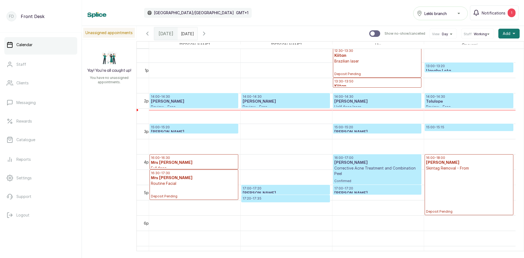
scroll to position [375, 0]
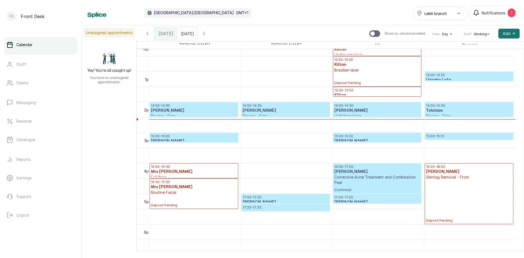
click at [197, 32] on span at bounding box center [192, 32] width 10 height 9
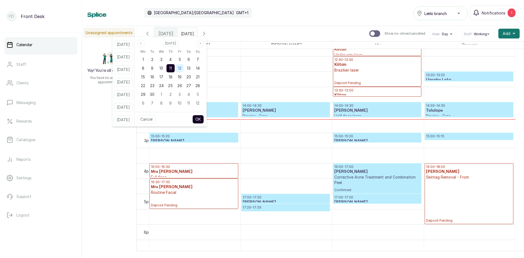
click at [182, 70] on span "12" at bounding box center [180, 68] width 4 height 5
click at [203, 120] on button "OK" at bounding box center [197, 119] width 11 height 9
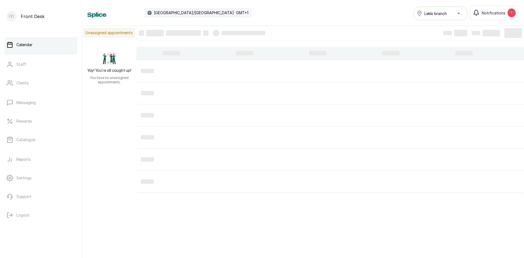
type input "[DATE]"
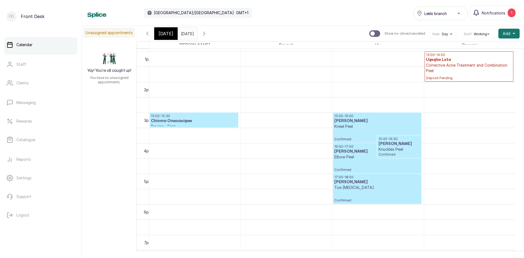
scroll to position [402, 0]
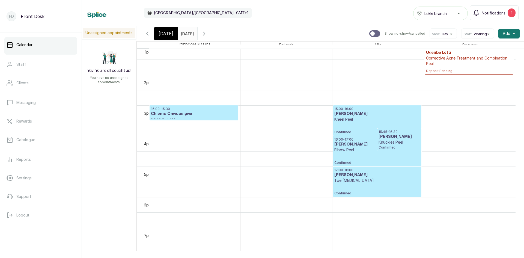
click at [168, 34] on span "[DATE]" at bounding box center [166, 33] width 15 height 7
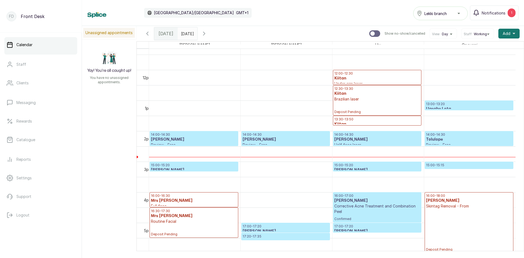
scroll to position [332, 0]
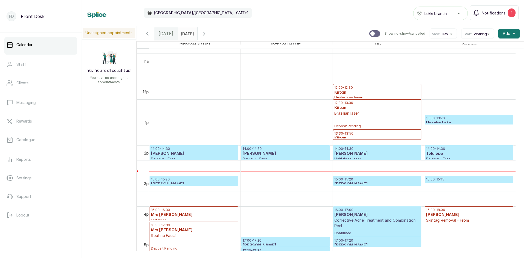
click at [356, 183] on h3 "[PERSON_NAME]" at bounding box center [377, 184] width 86 height 5
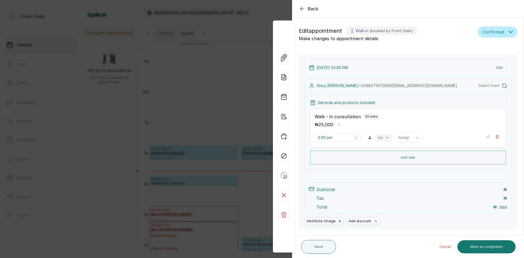
type input "3:00 pm"
